Goal: Navigation & Orientation: Find specific page/section

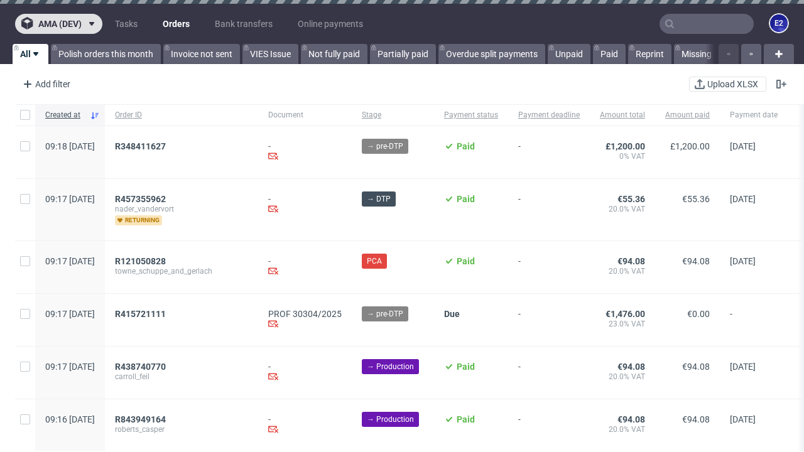
click at [58, 24] on span "ama (dev)" at bounding box center [59, 23] width 43 height 9
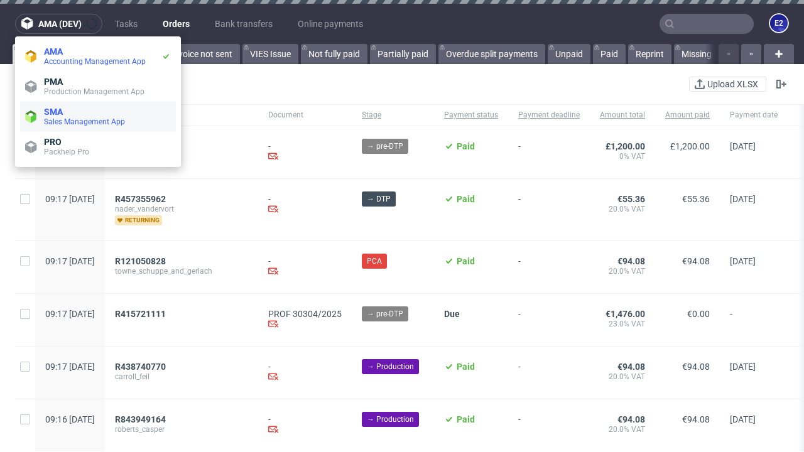
click at [98, 117] on span "Sales Management App" at bounding box center [107, 122] width 127 height 10
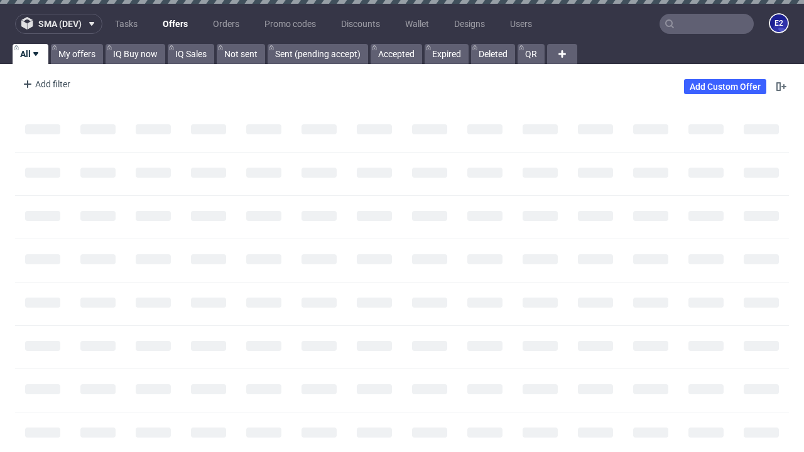
click at [58, 24] on span "sma (dev)" at bounding box center [59, 23] width 43 height 9
